Goal: Task Accomplishment & Management: Use online tool/utility

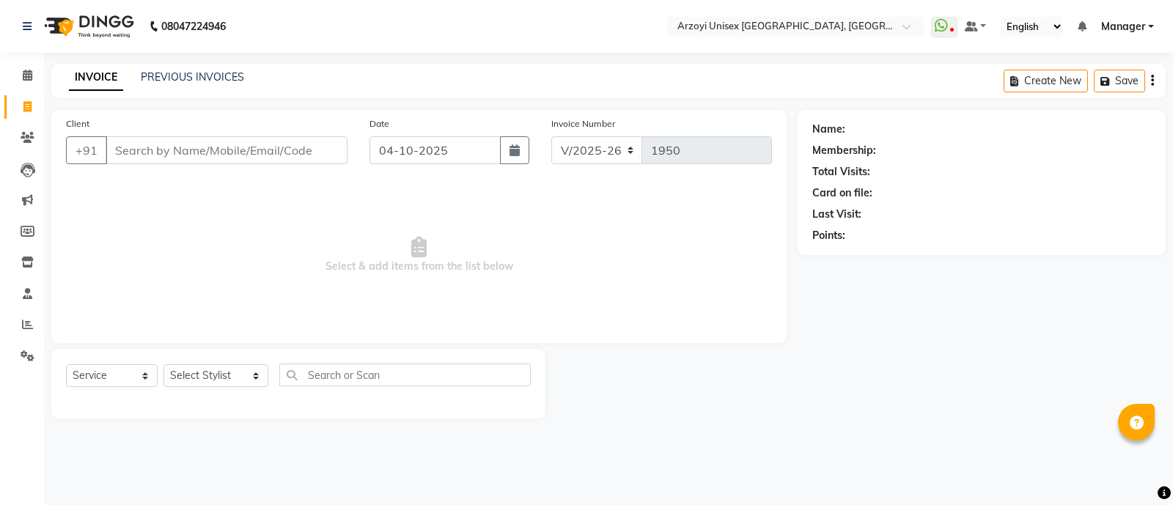
select select "5286"
select select "service"
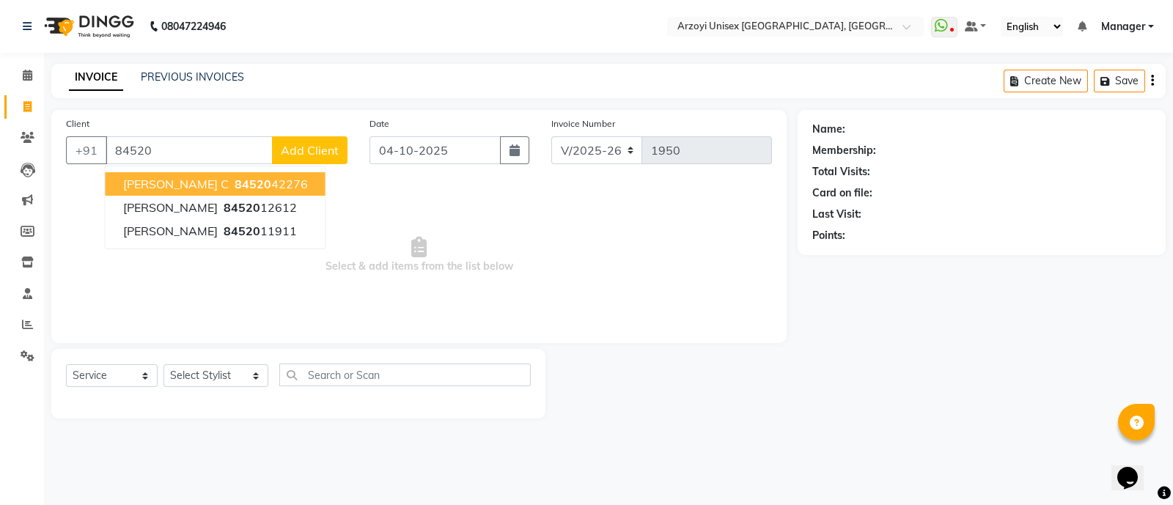
click at [235, 187] on span "84520" at bounding box center [253, 184] width 37 height 15
type input "8452042276"
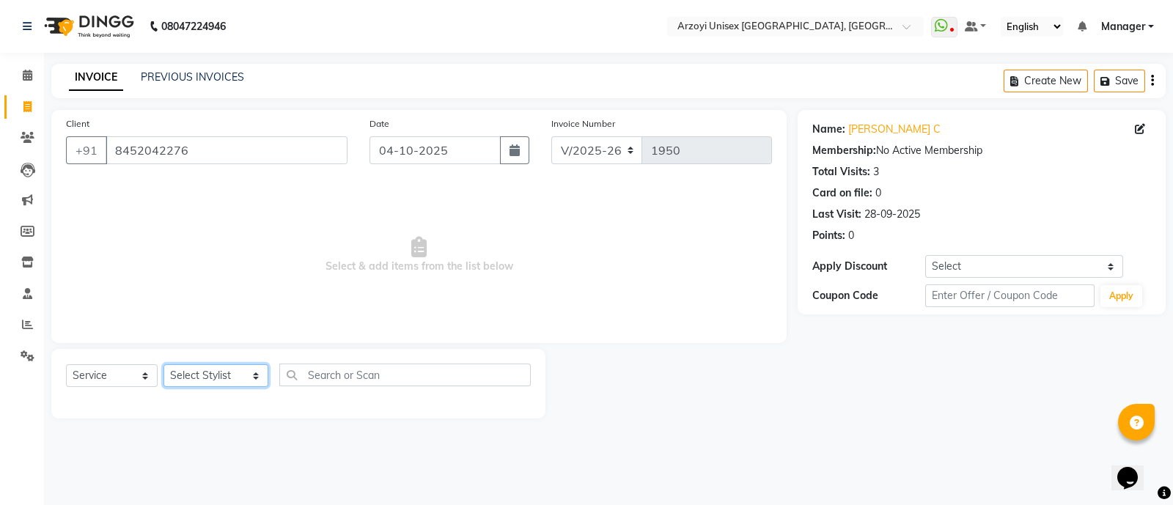
click at [208, 379] on select "Select Stylist [PERSON_NAME] Mohammmed [PERSON_NAME] [PERSON_NAME] [PERSON_NAME…" at bounding box center [216, 375] width 105 height 23
select select "47130"
click at [164, 365] on select "Select Stylist [PERSON_NAME] Mohammmed [PERSON_NAME] [PERSON_NAME] [PERSON_NAME…" at bounding box center [216, 375] width 105 height 23
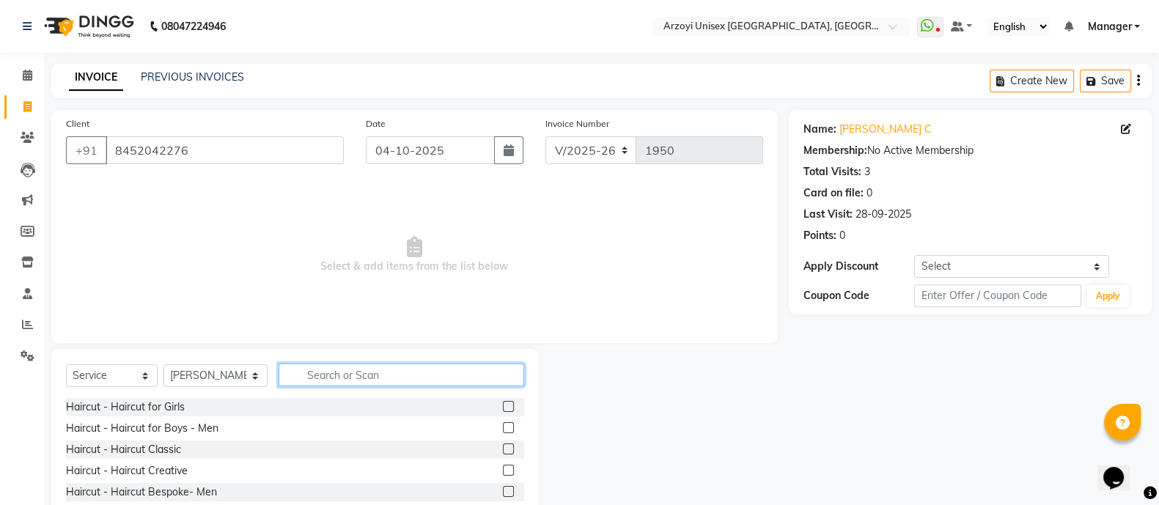
click at [389, 374] on input "text" at bounding box center [402, 375] width 246 height 23
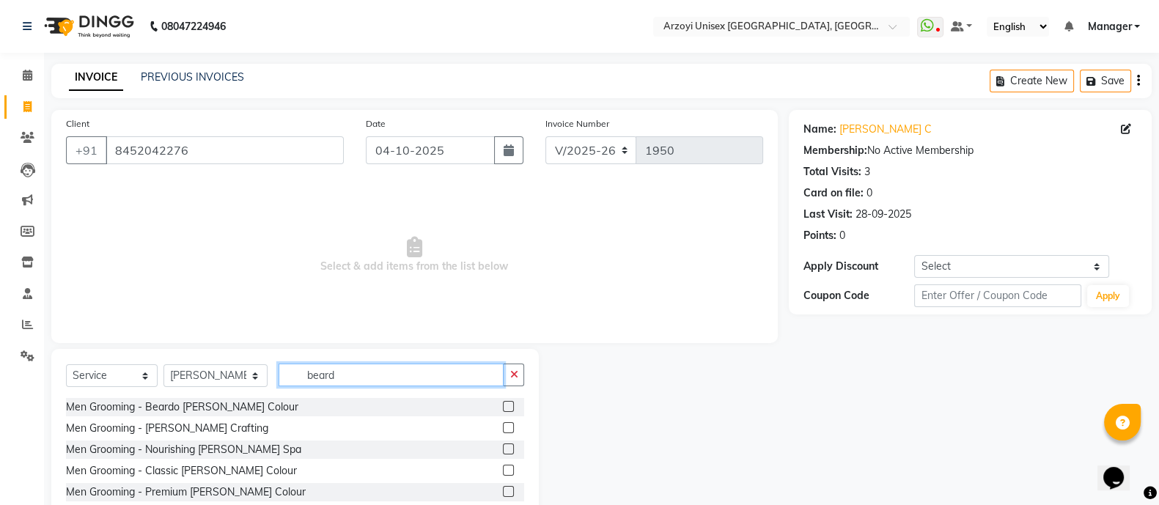
type input "beard"
click at [510, 433] on label at bounding box center [508, 427] width 11 height 11
click at [510, 433] on input "checkbox" at bounding box center [508, 429] width 10 height 10
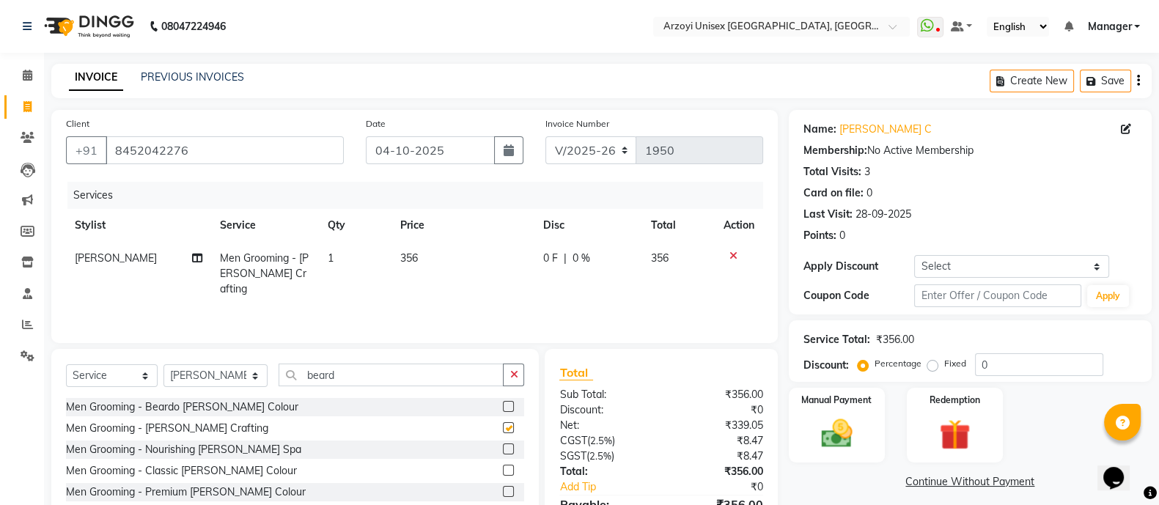
checkbox input "false"
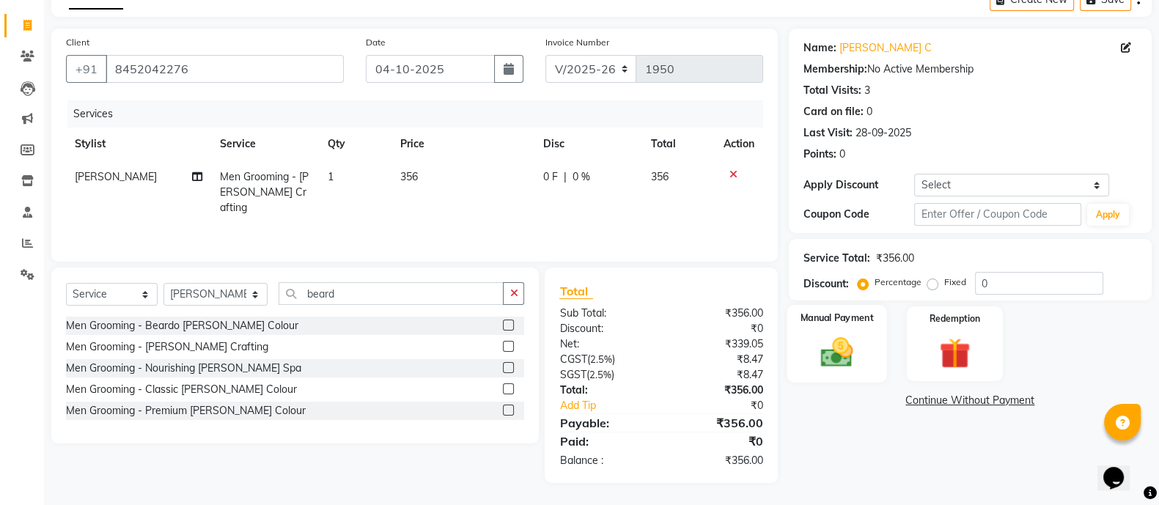
click at [865, 359] on div "Manual Payment" at bounding box center [837, 344] width 100 height 78
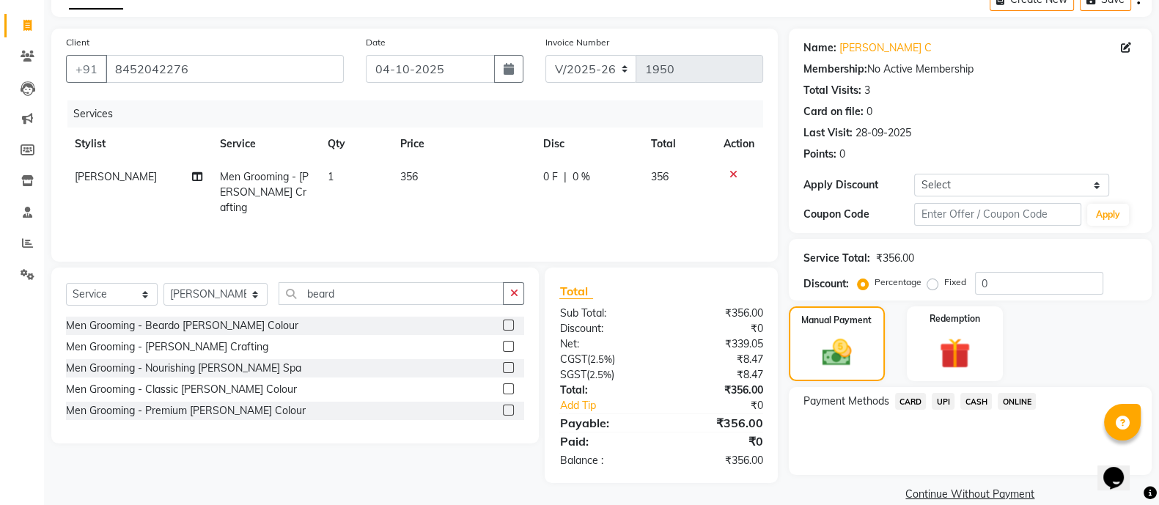
click at [911, 398] on span "CARD" at bounding box center [911, 401] width 32 height 17
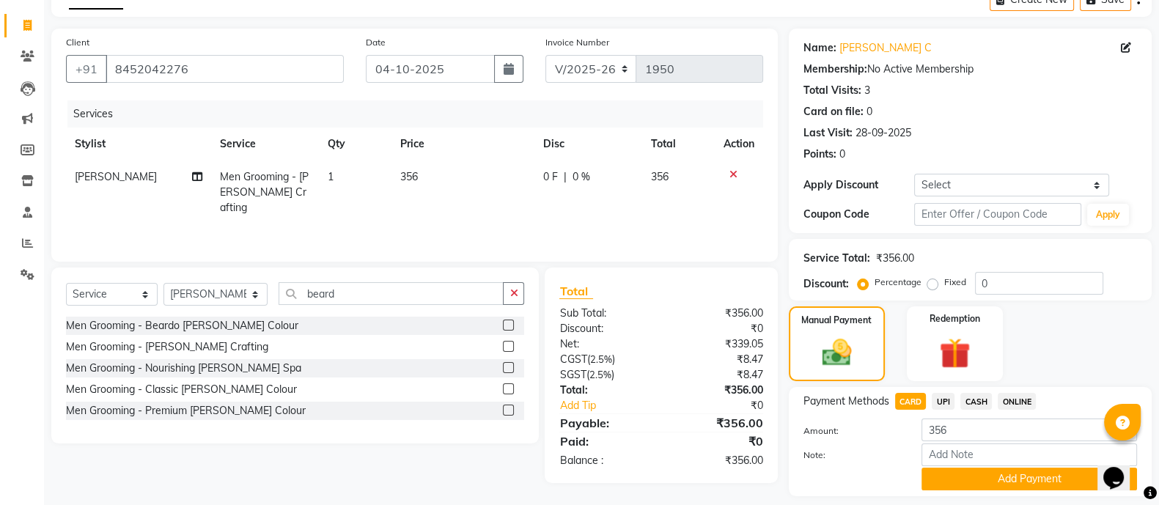
scroll to position [125, 0]
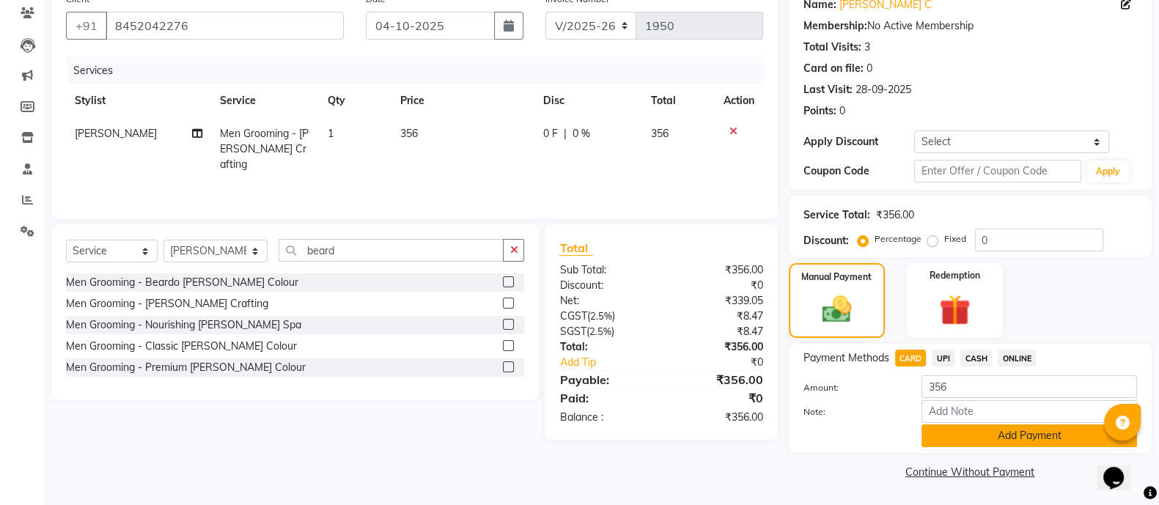
click at [1054, 430] on button "Add Payment" at bounding box center [1030, 436] width 216 height 23
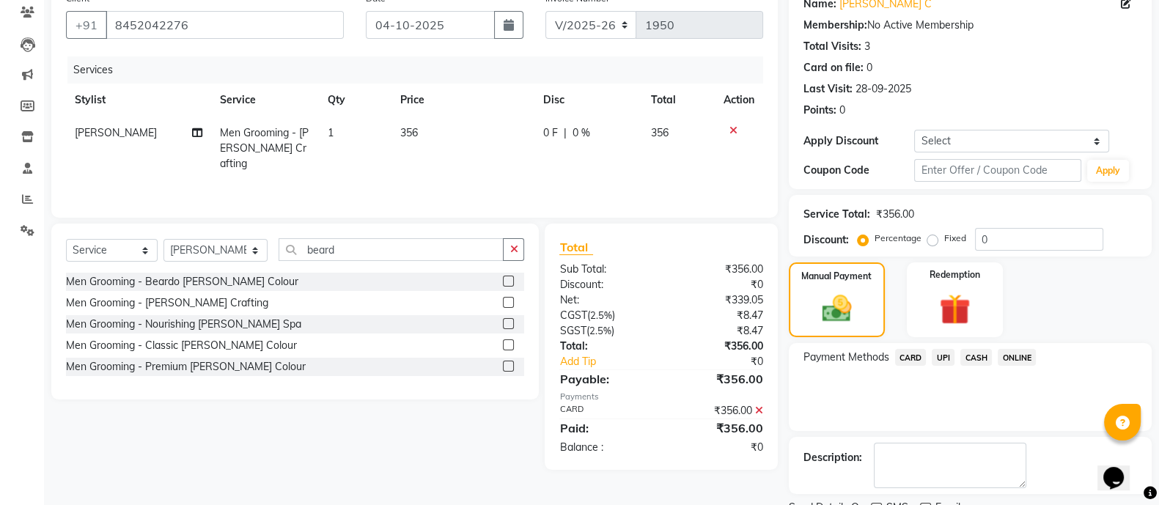
scroll to position [186, 0]
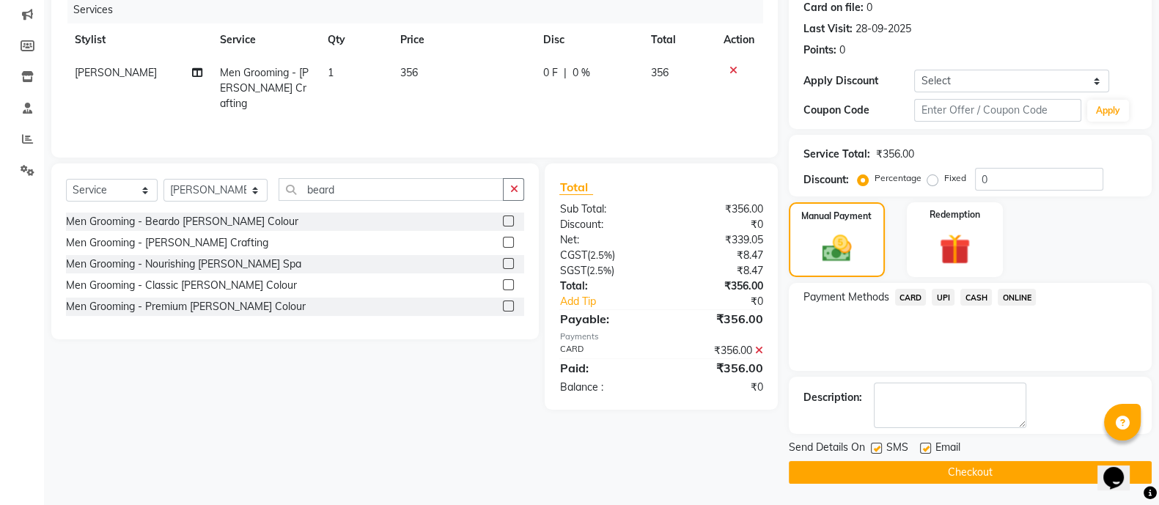
click at [995, 478] on button "Checkout" at bounding box center [970, 472] width 363 height 23
